Goal: Information Seeking & Learning: Learn about a topic

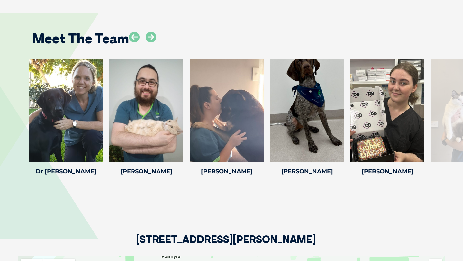
scroll to position [914, 0]
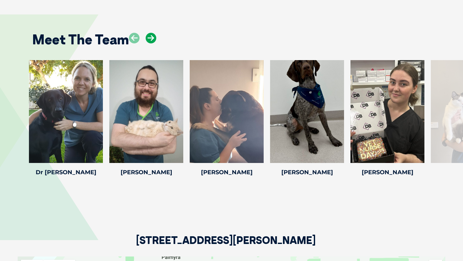
click at [149, 33] on icon at bounding box center [151, 38] width 11 height 11
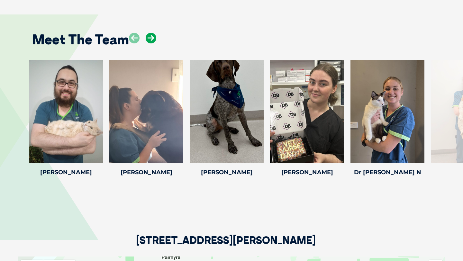
click at [152, 33] on icon at bounding box center [151, 38] width 11 height 11
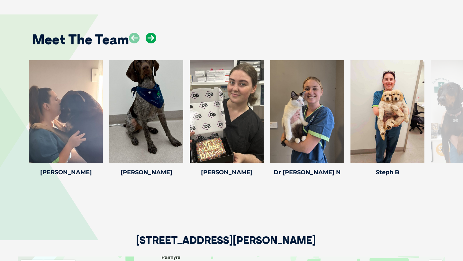
click at [152, 33] on icon at bounding box center [151, 38] width 11 height 11
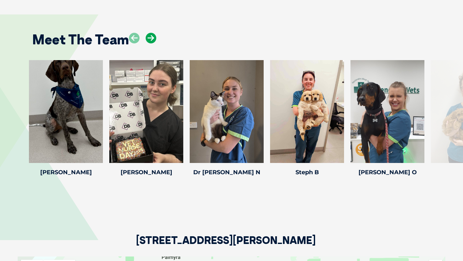
click at [152, 33] on icon at bounding box center [151, 38] width 11 height 11
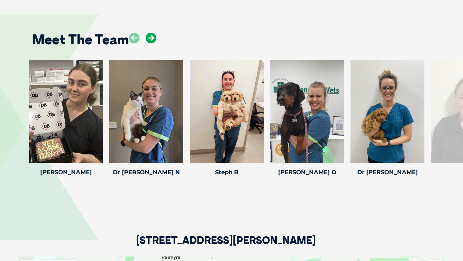
click at [152, 33] on icon at bounding box center [151, 38] width 11 height 11
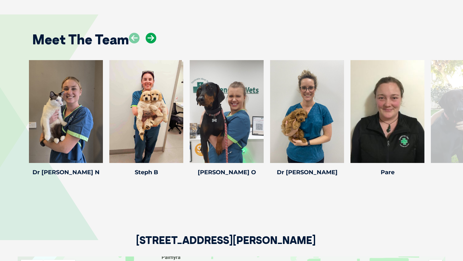
click at [152, 33] on icon at bounding box center [151, 38] width 11 height 11
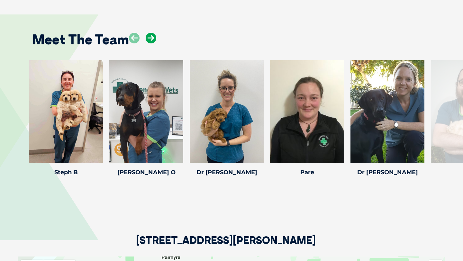
click at [152, 33] on icon at bounding box center [151, 38] width 11 height 11
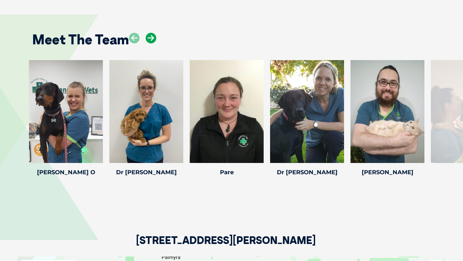
click at [152, 33] on icon at bounding box center [151, 38] width 11 height 11
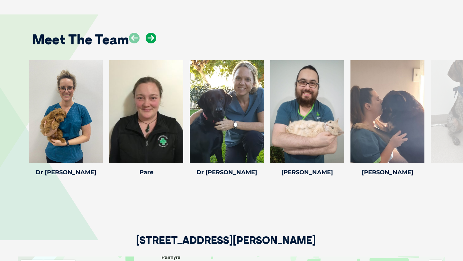
click at [152, 33] on icon at bounding box center [151, 38] width 11 height 11
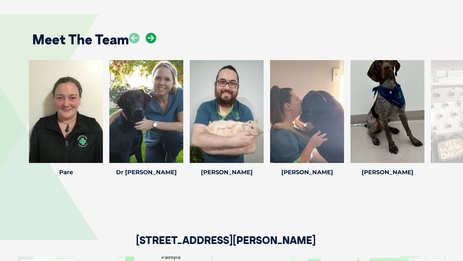
click at [152, 33] on icon at bounding box center [151, 38] width 11 height 11
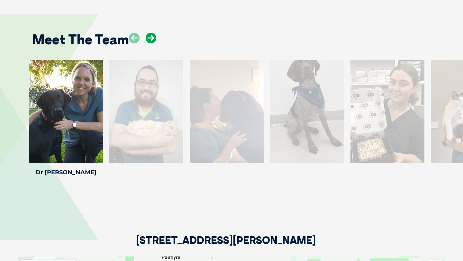
click at [152, 33] on icon at bounding box center [151, 38] width 11 height 11
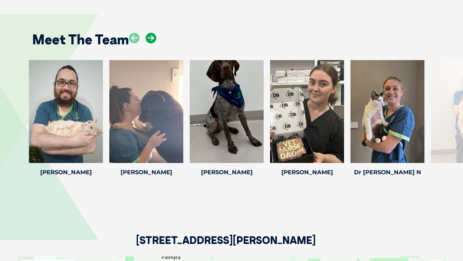
click at [152, 33] on icon at bounding box center [151, 38] width 11 height 11
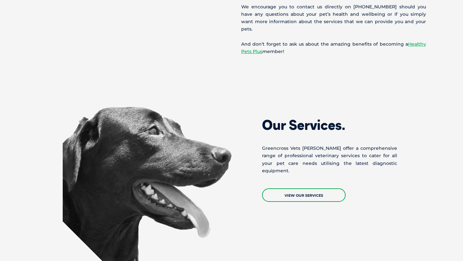
scroll to position [406, 0]
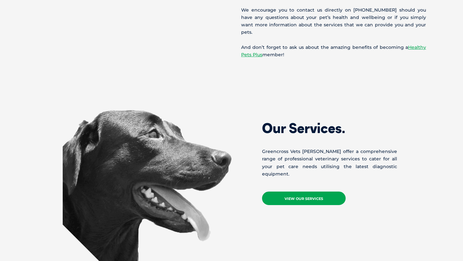
click at [285, 192] on link "View Our Services" at bounding box center [304, 199] width 84 height 14
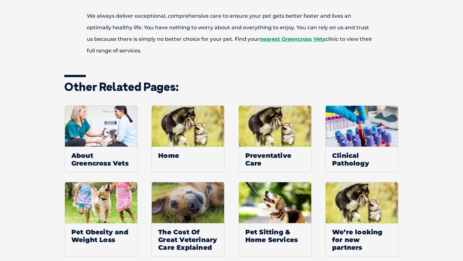
scroll to position [428, 0]
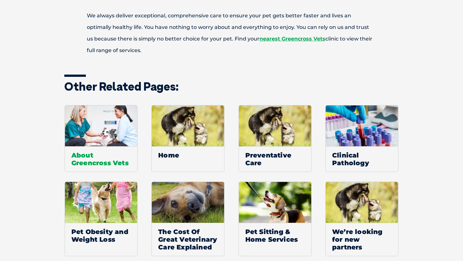
click at [109, 152] on span "About Greencross Vets" at bounding box center [101, 158] width 72 height 25
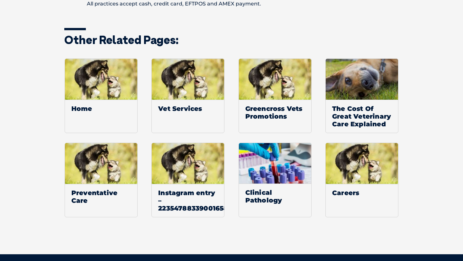
scroll to position [857, 0]
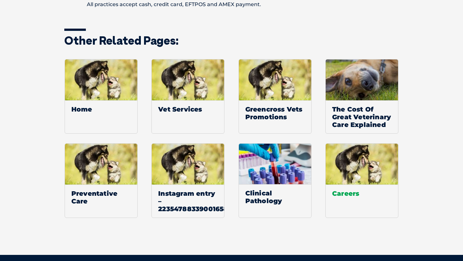
click at [358, 195] on link "Careers" at bounding box center [362, 180] width 73 height 75
